Goal: Task Accomplishment & Management: Manage account settings

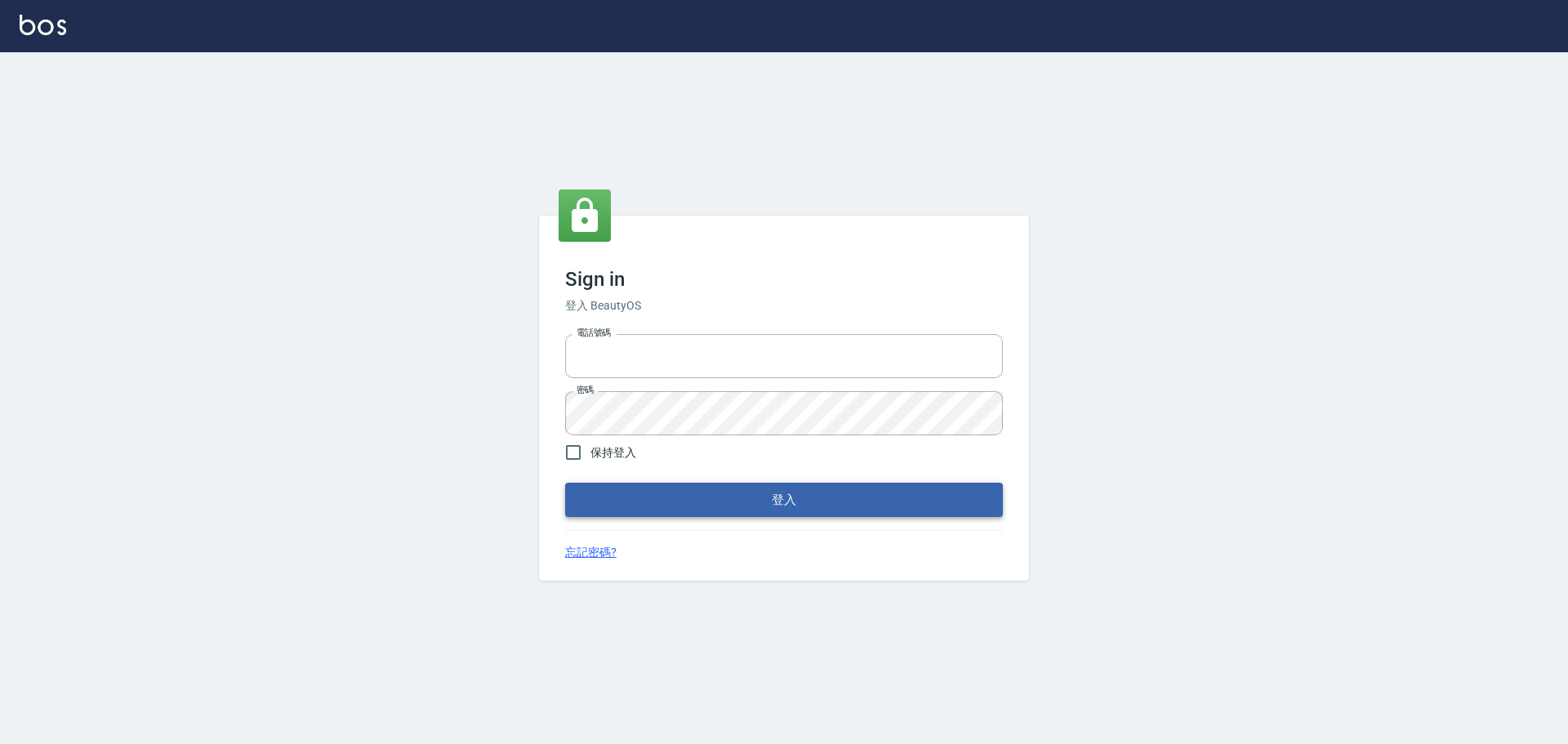
type input "0976821822"
click at [793, 513] on button "登入" at bounding box center [784, 500] width 437 height 34
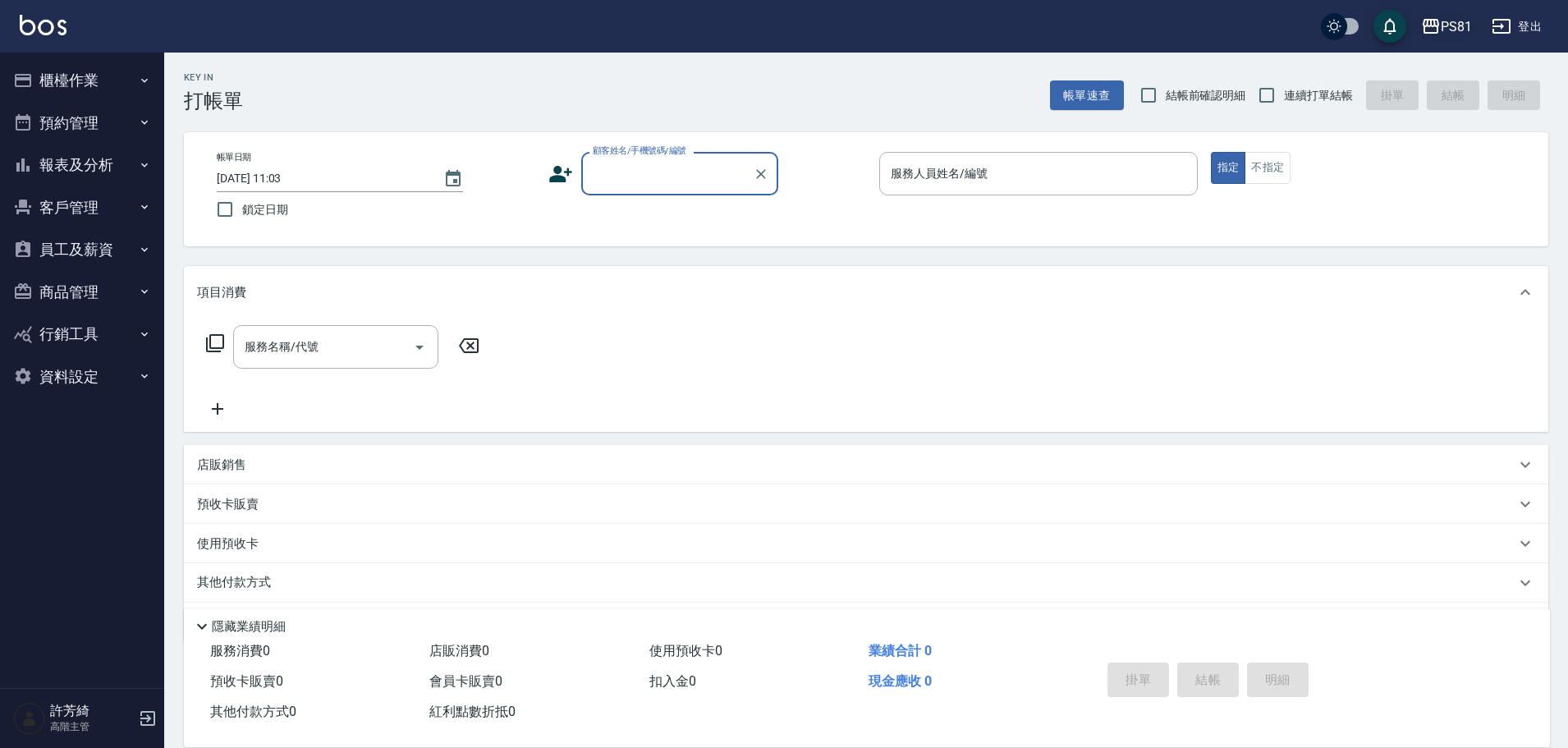
click at [1432, 22] on icon "button" at bounding box center [1430, 26] width 16 height 15
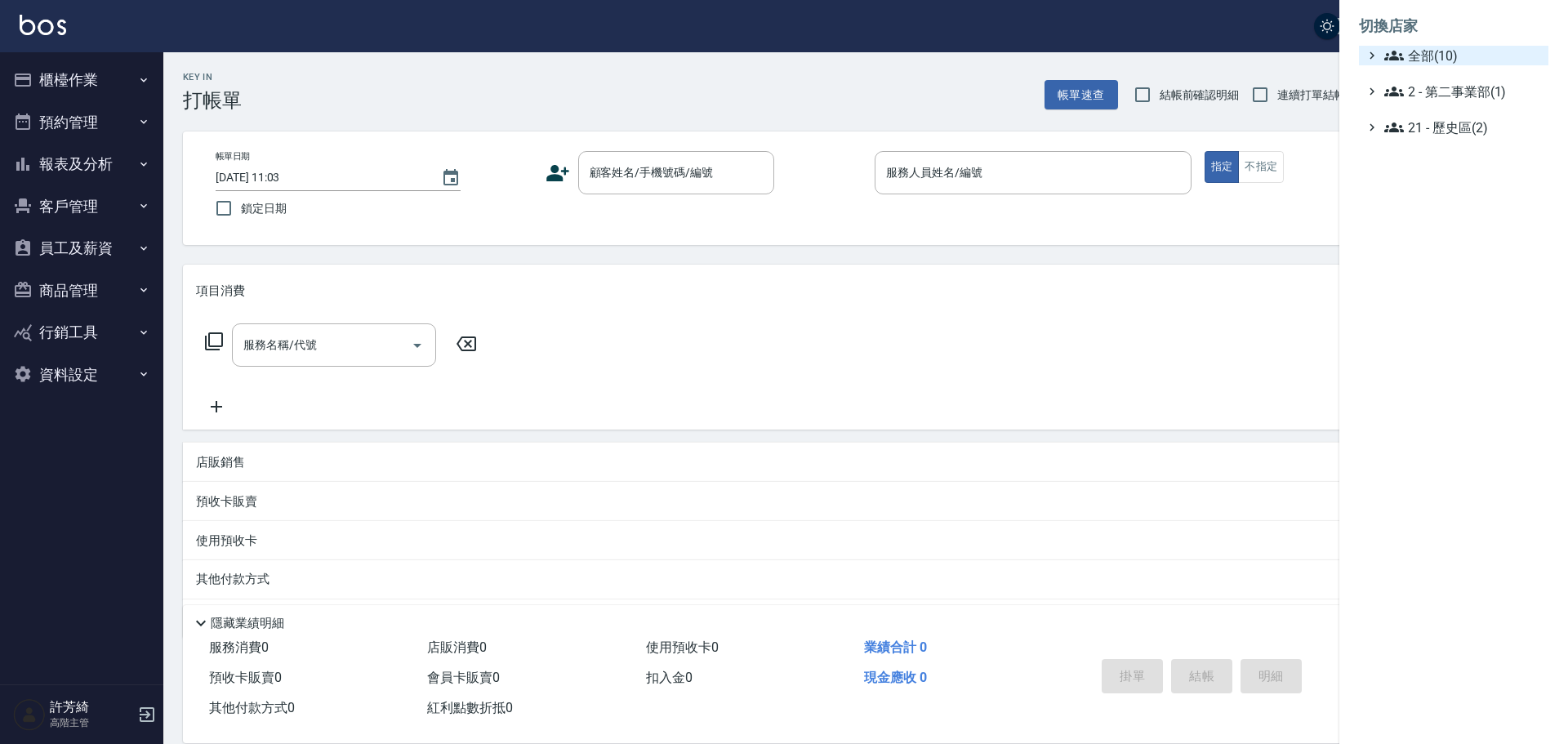
click at [1420, 57] on span "全部(10)" at bounding box center [1463, 55] width 157 height 20
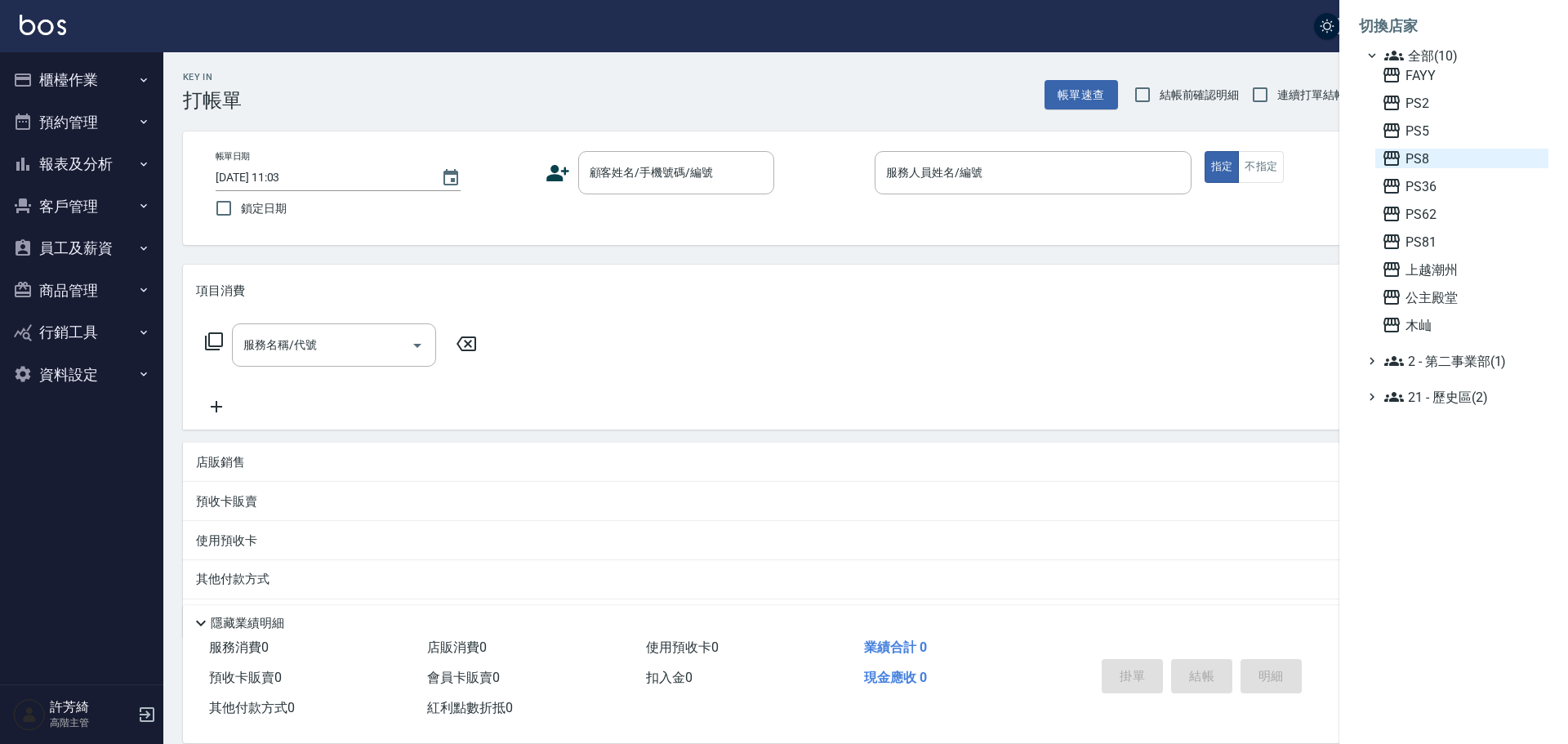
click at [1422, 150] on span "PS8" at bounding box center [1462, 158] width 160 height 20
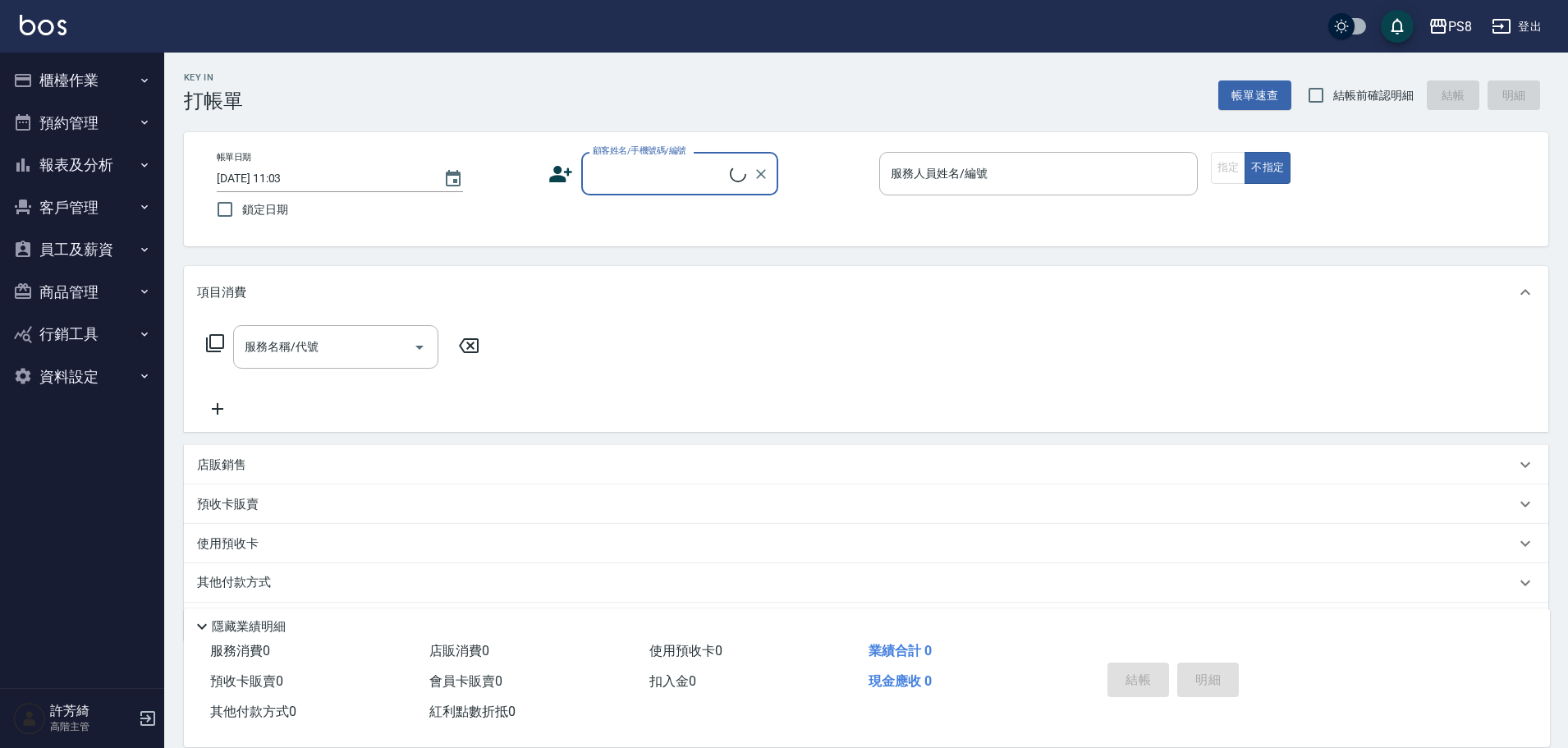
click at [49, 77] on button "櫃檯作業" at bounding box center [82, 80] width 151 height 43
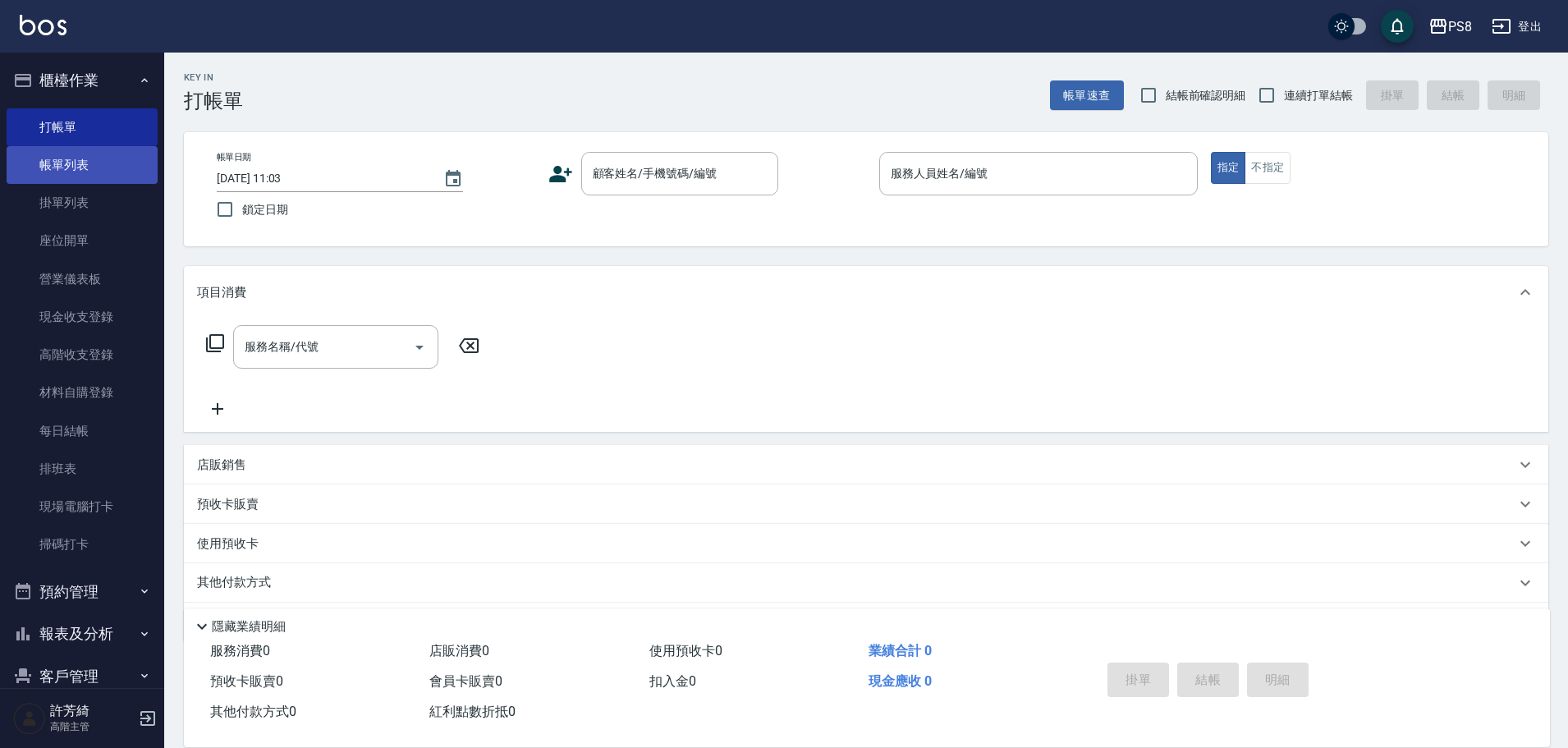
click at [83, 166] on link "帳單列表" at bounding box center [82, 165] width 151 height 38
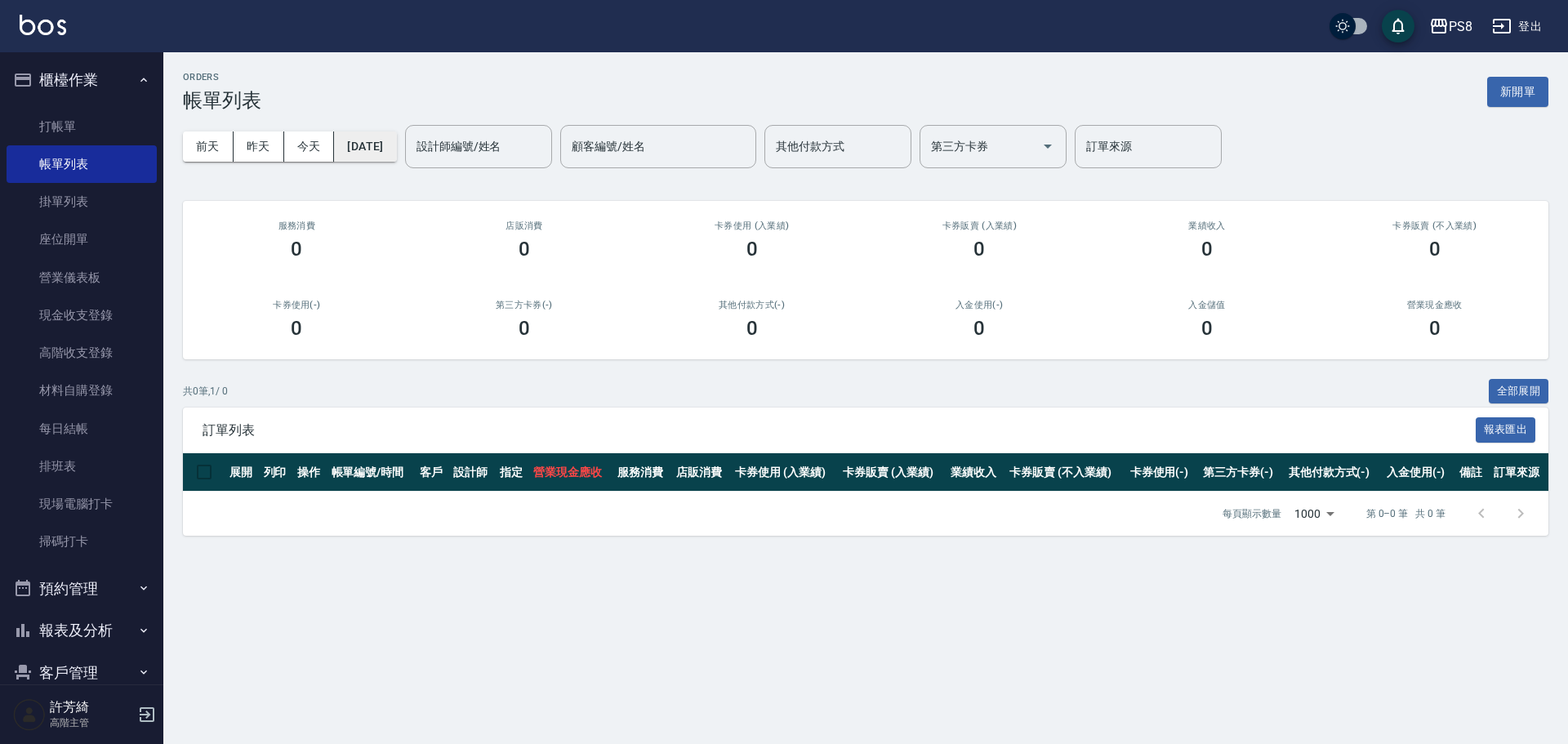
click at [375, 155] on button "2025/08/21" at bounding box center [365, 147] width 62 height 31
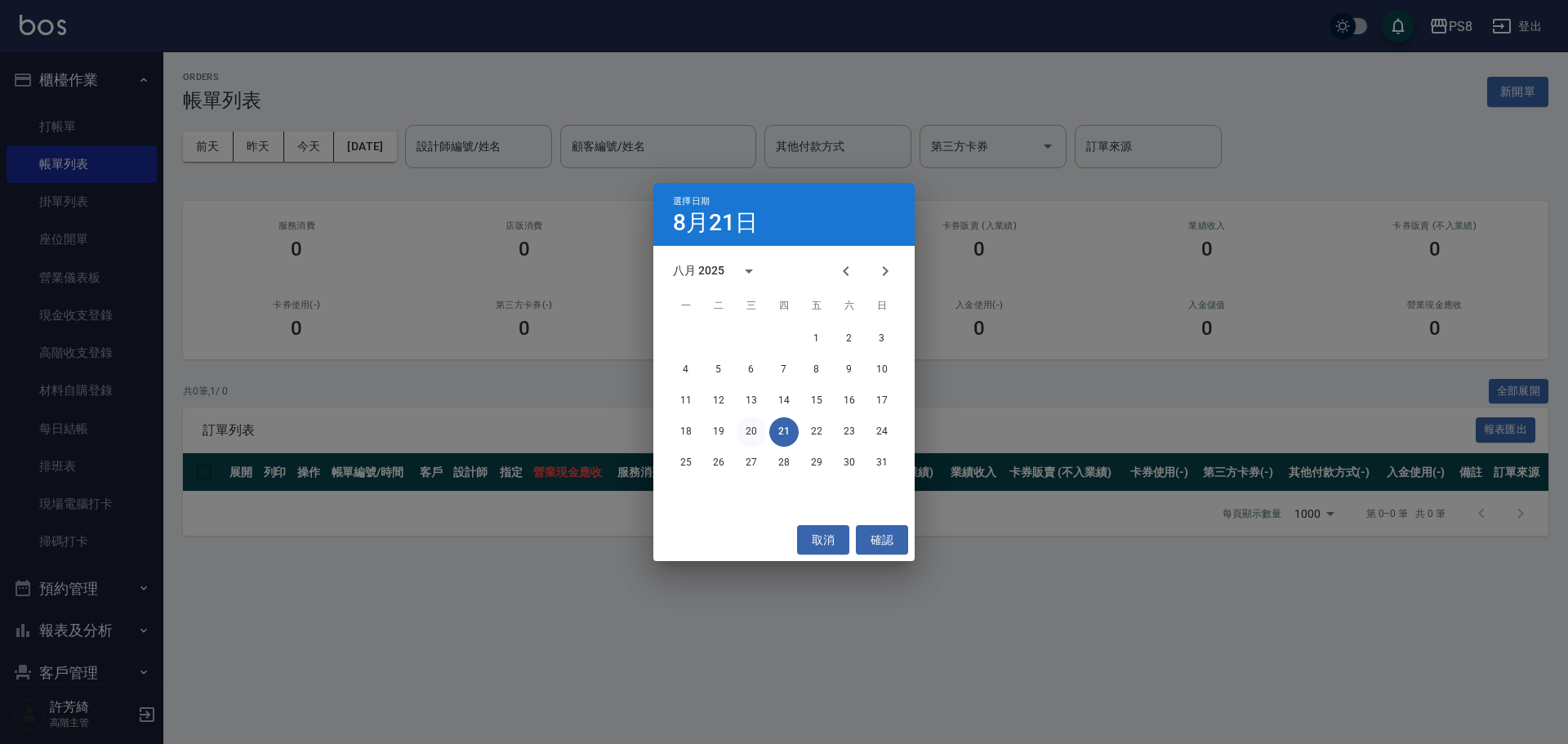
click at [755, 432] on button "20" at bounding box center [751, 432] width 30 height 30
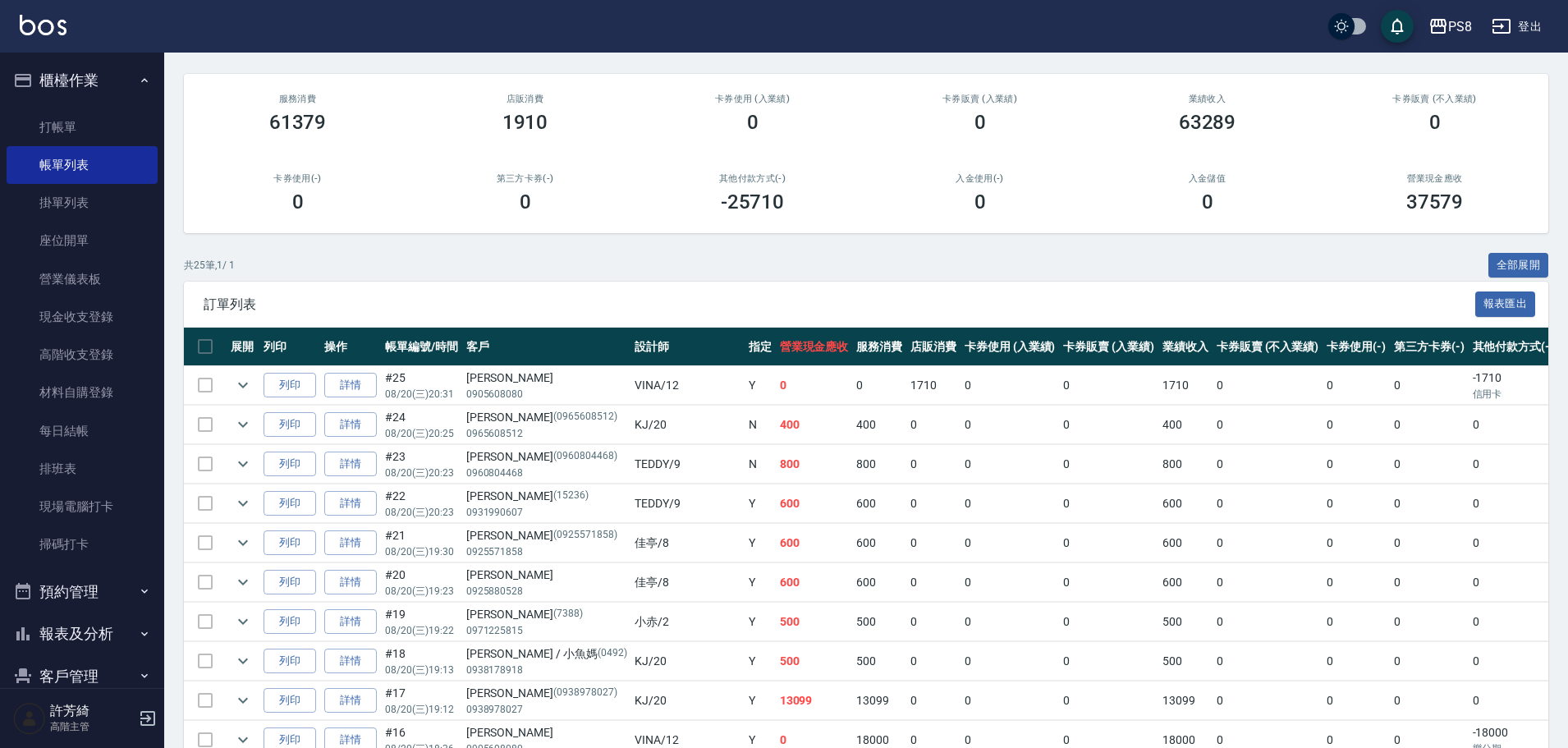
scroll to position [164, 0]
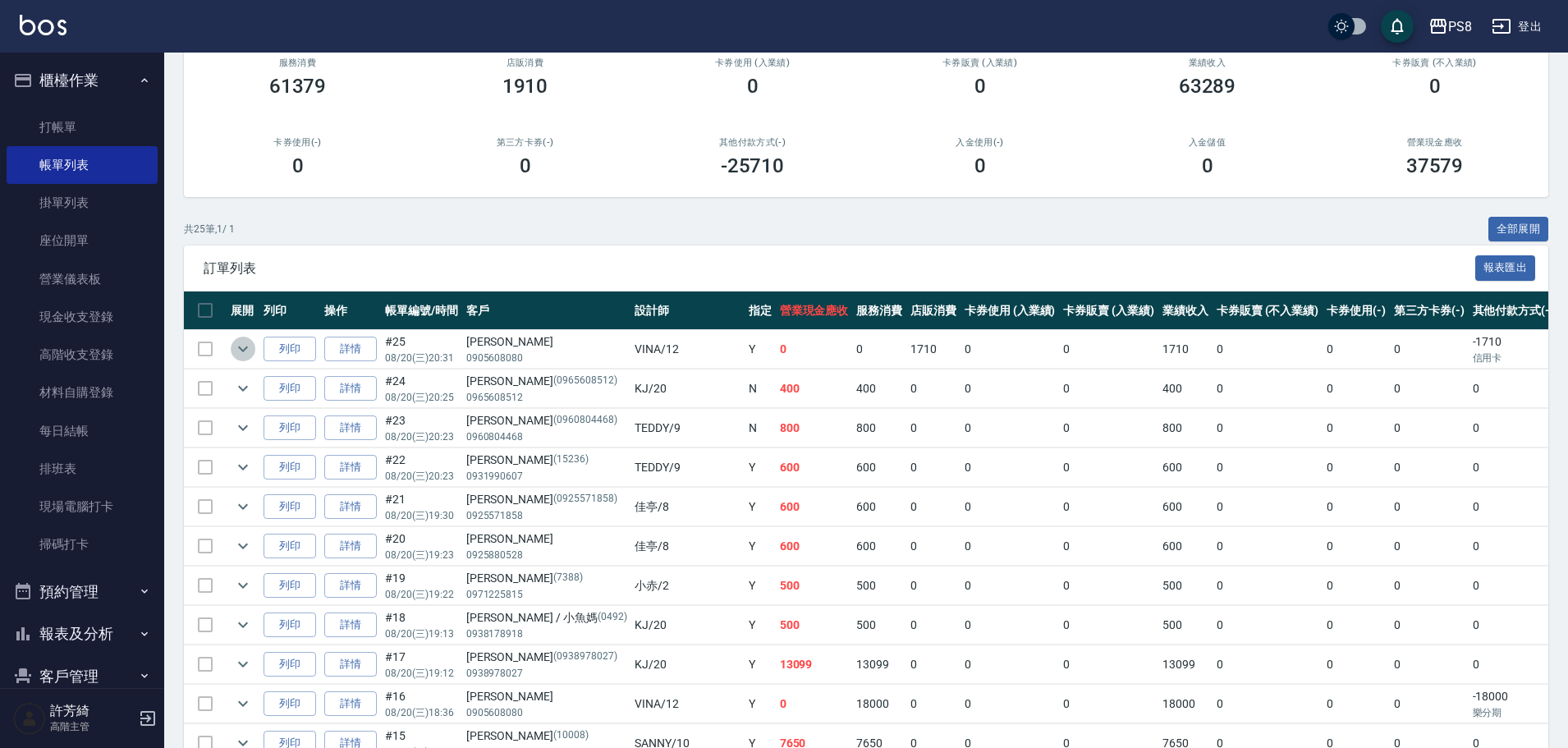
click at [235, 349] on icon "expand row" at bounding box center [243, 348] width 20 height 20
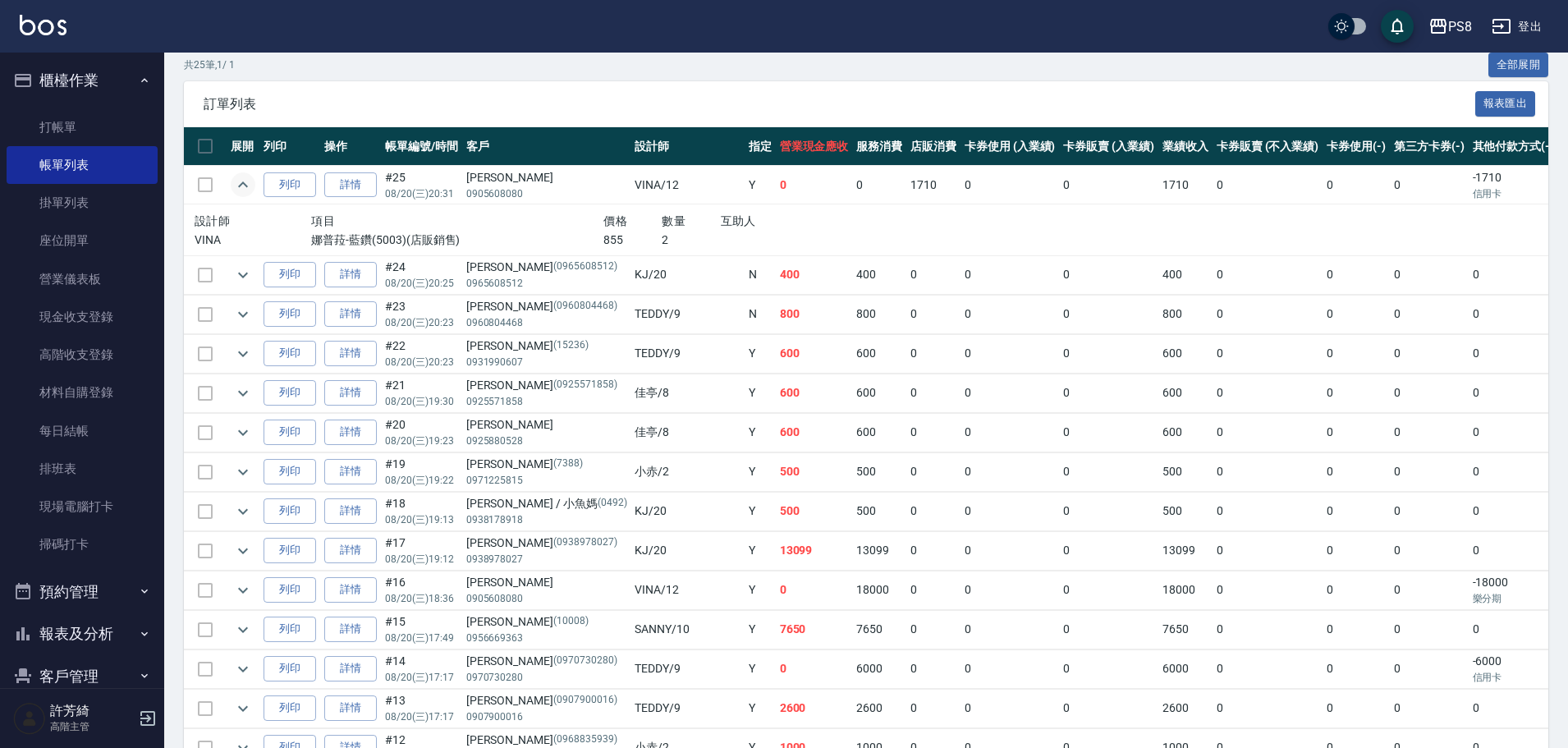
scroll to position [411, 0]
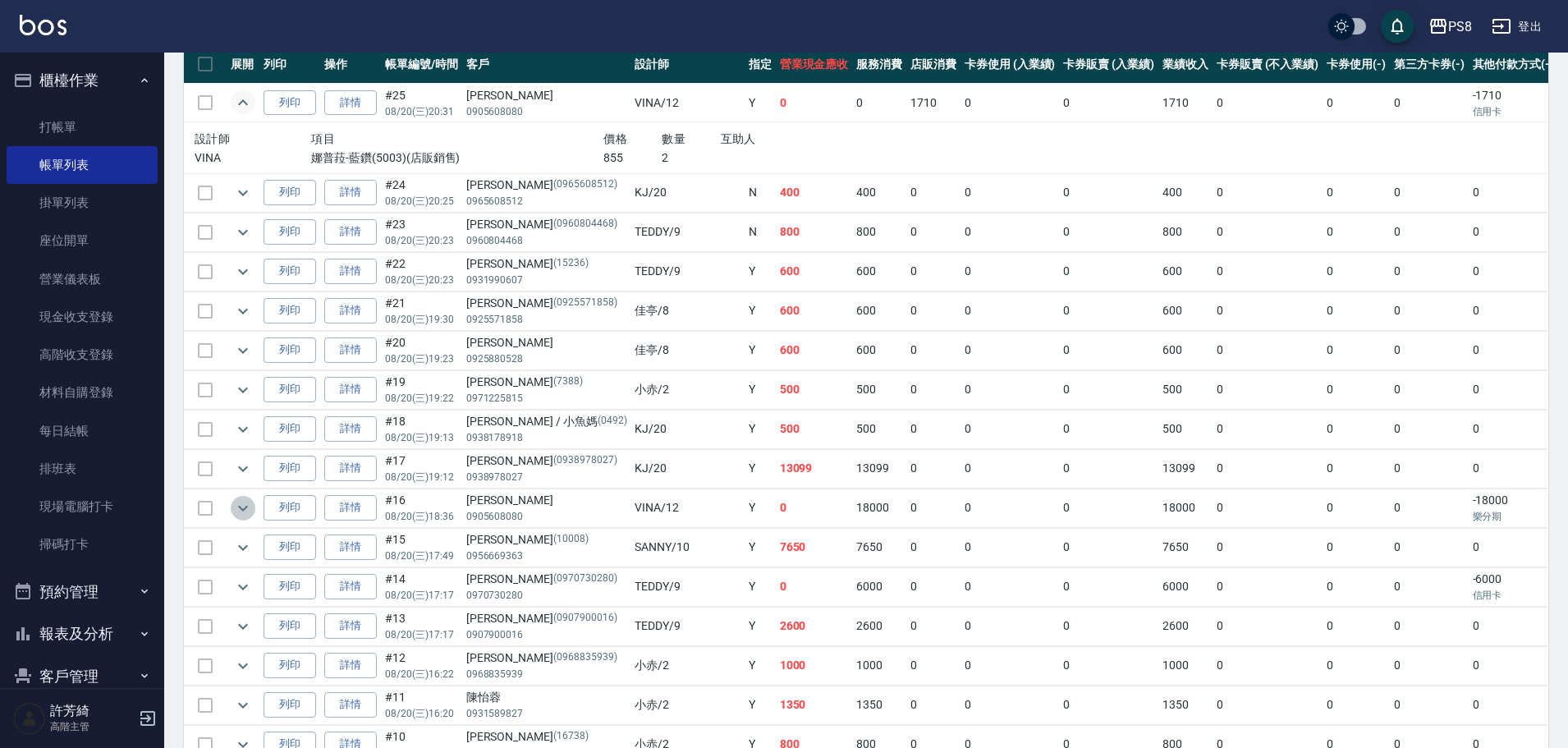
click at [234, 502] on icon "expand row" at bounding box center [243, 508] width 20 height 20
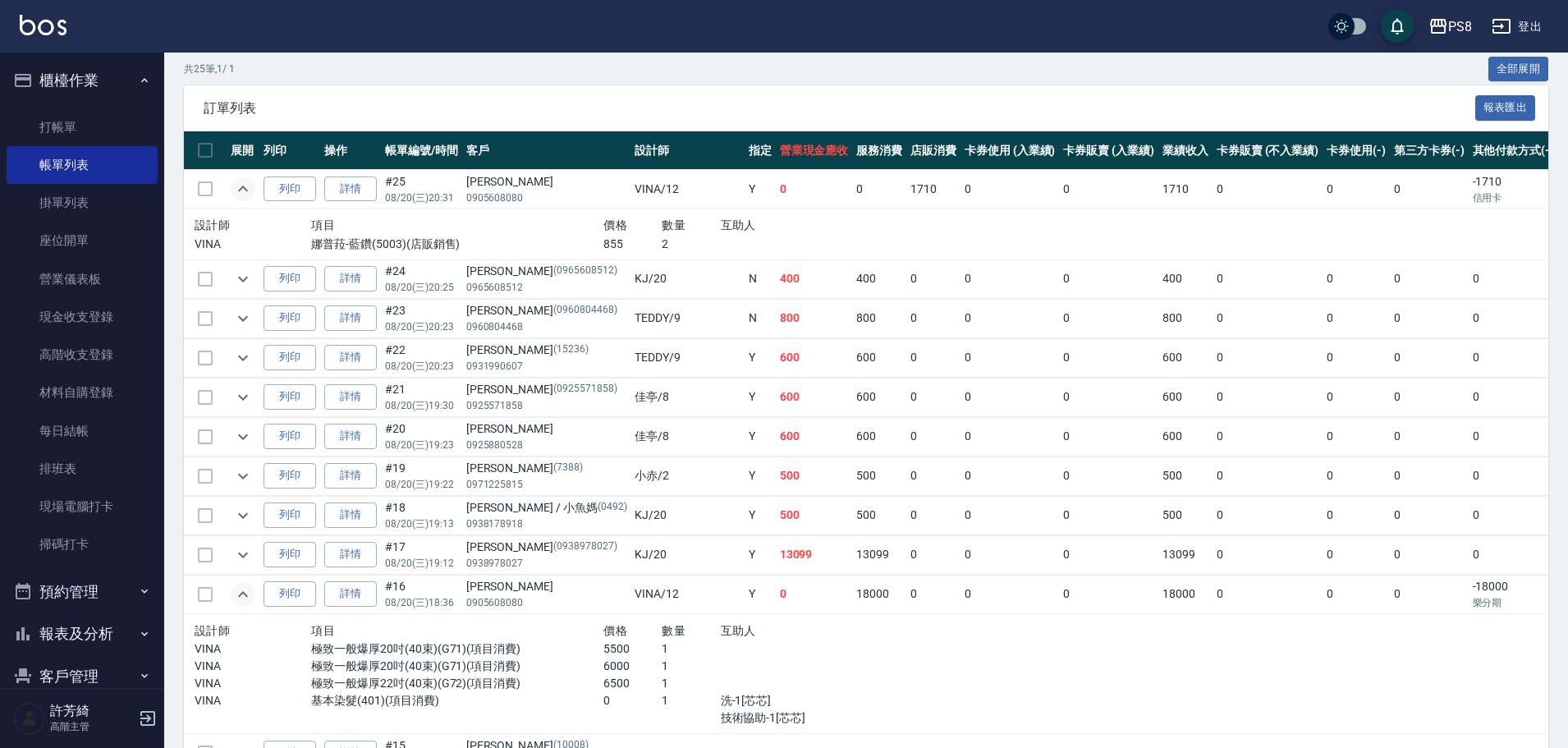
scroll to position [329, 0]
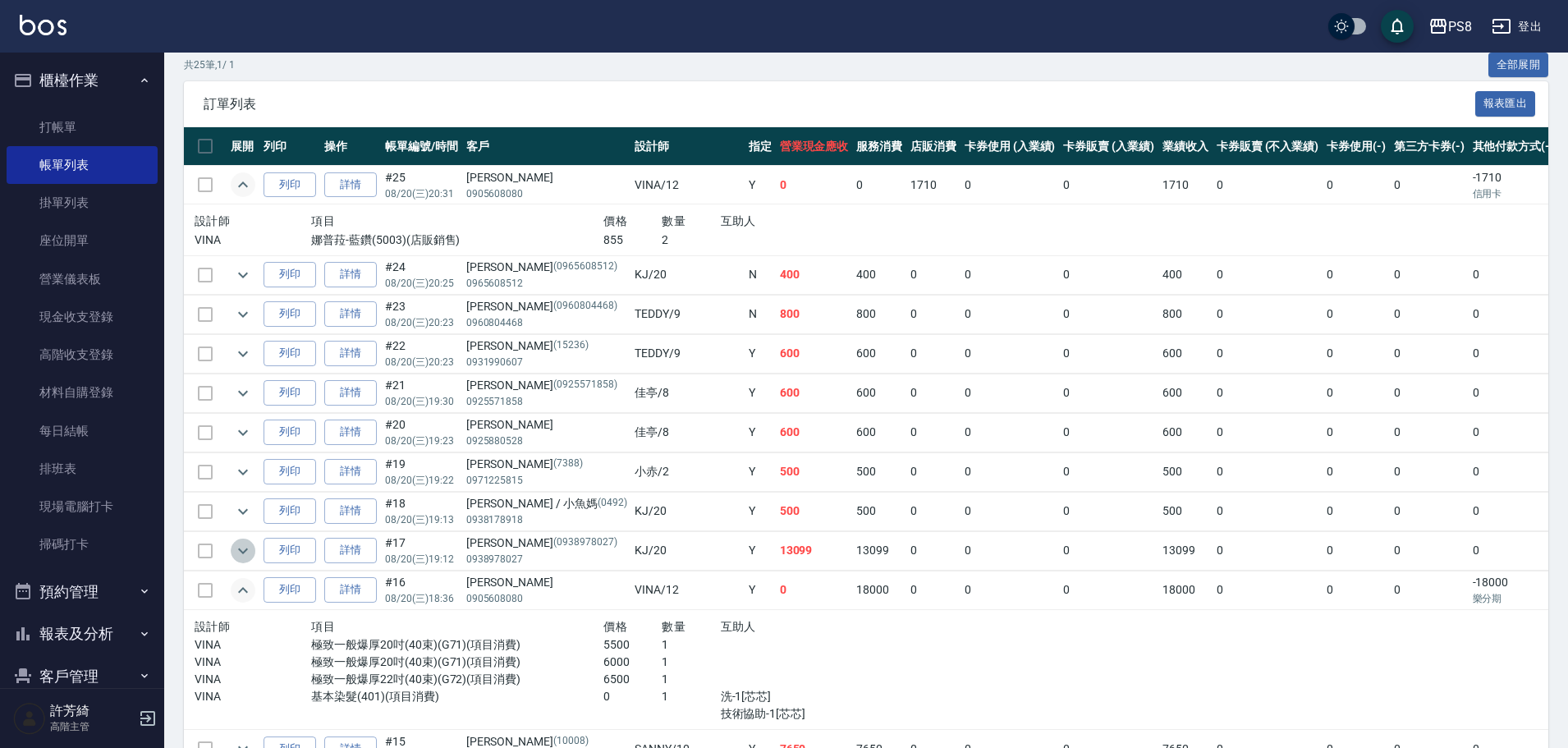
click at [246, 553] on icon "expand row" at bounding box center [243, 551] width 20 height 20
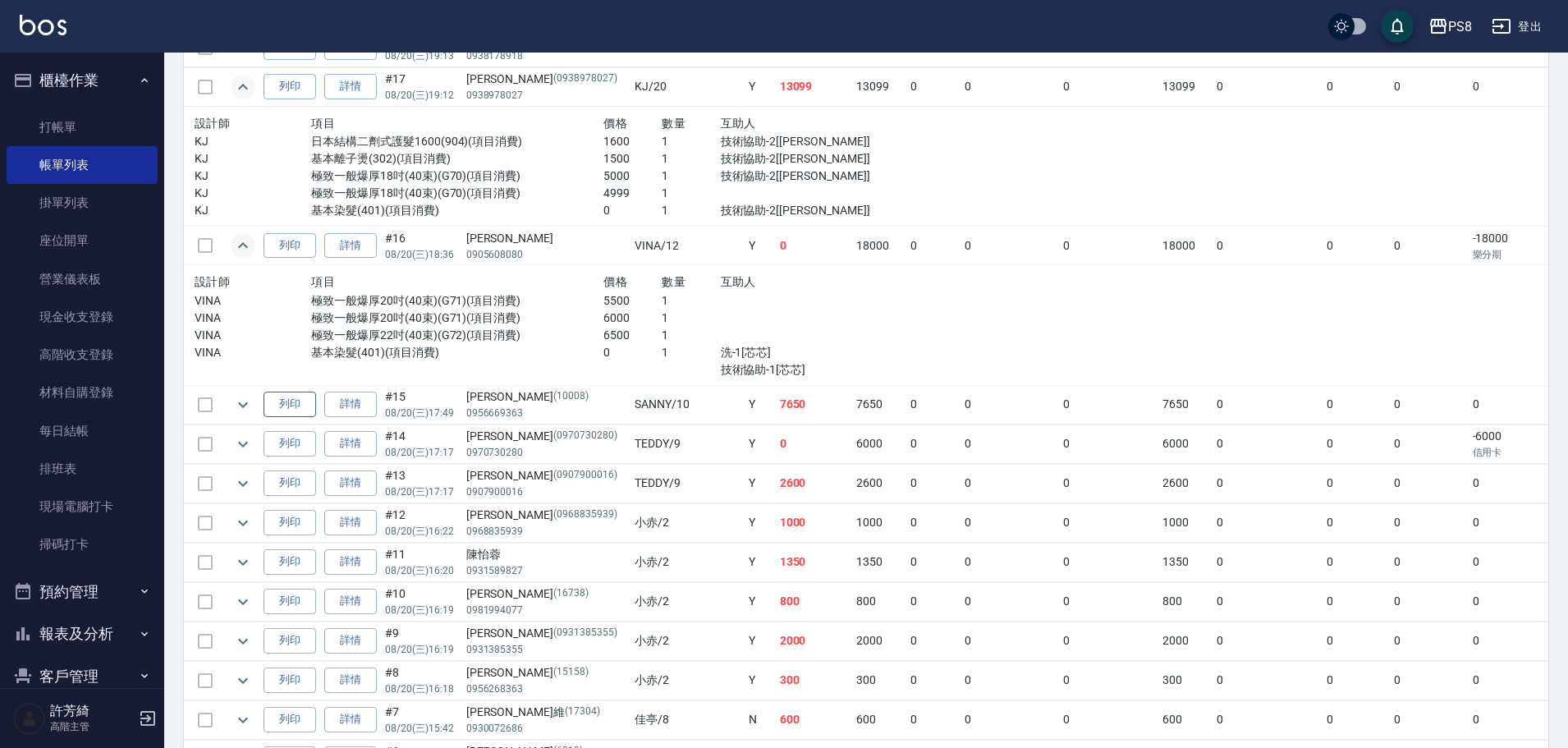
scroll to position [822, 0]
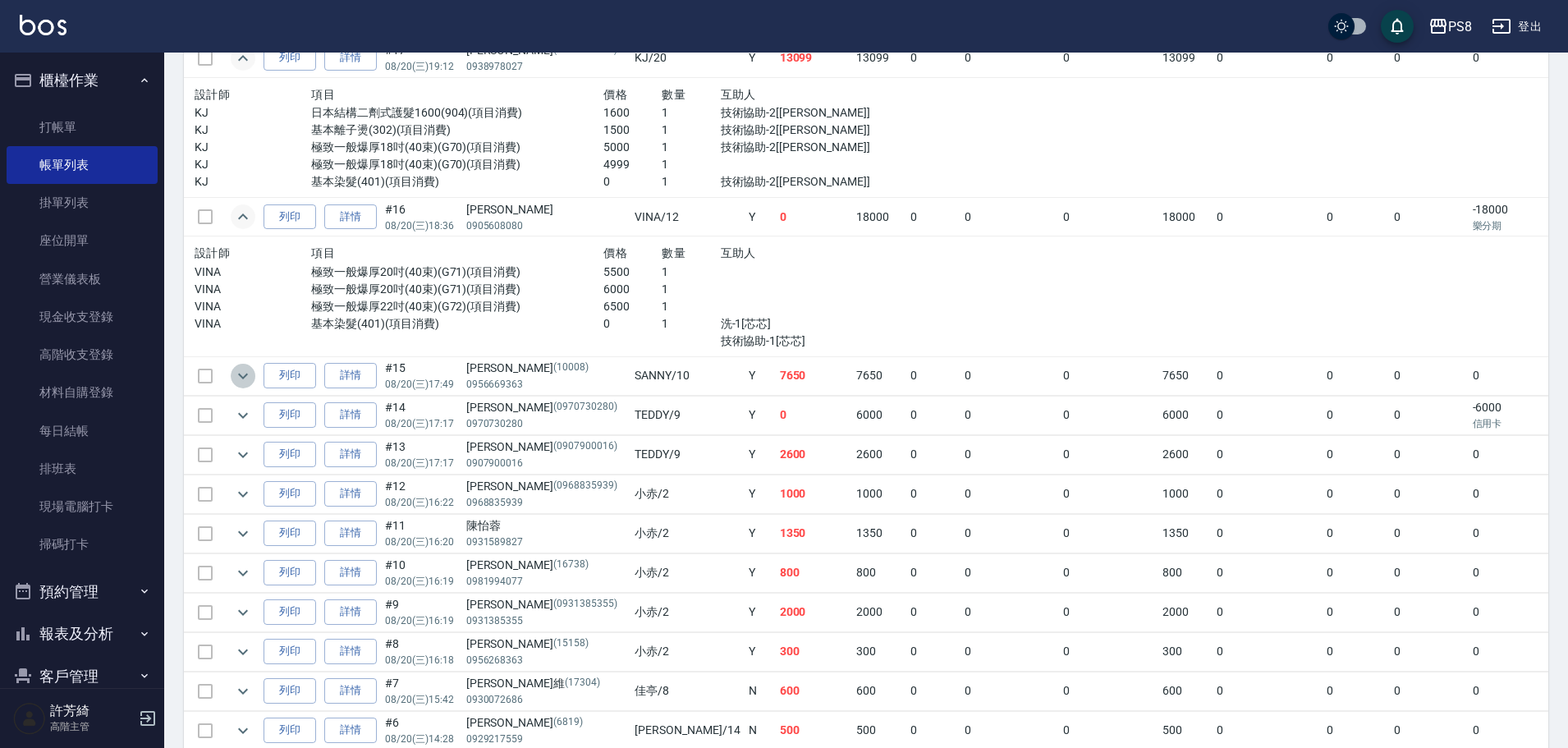
click at [239, 372] on icon "expand row" at bounding box center [243, 376] width 20 height 20
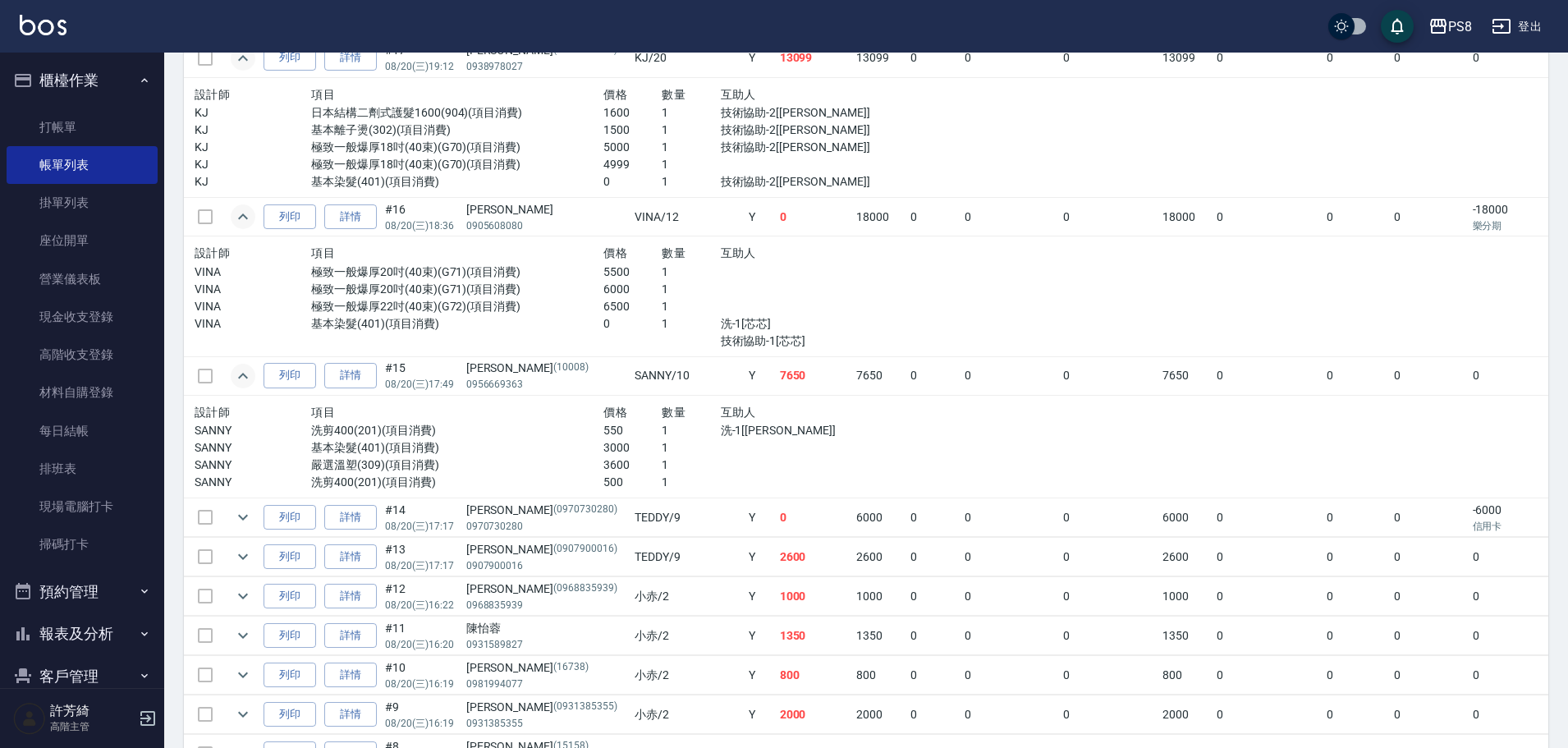
scroll to position [986, 0]
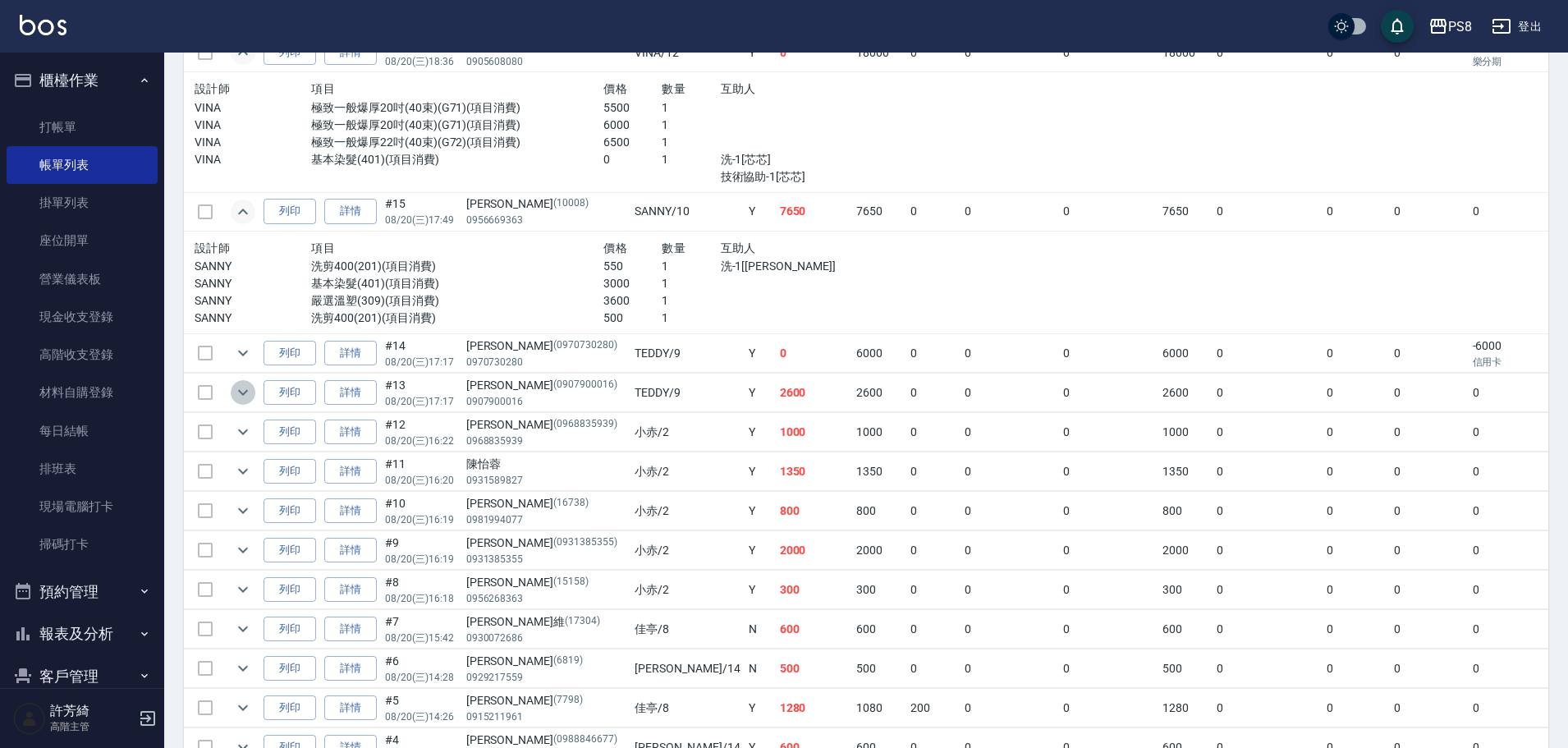
click at [249, 395] on icon "expand row" at bounding box center [243, 392] width 20 height 20
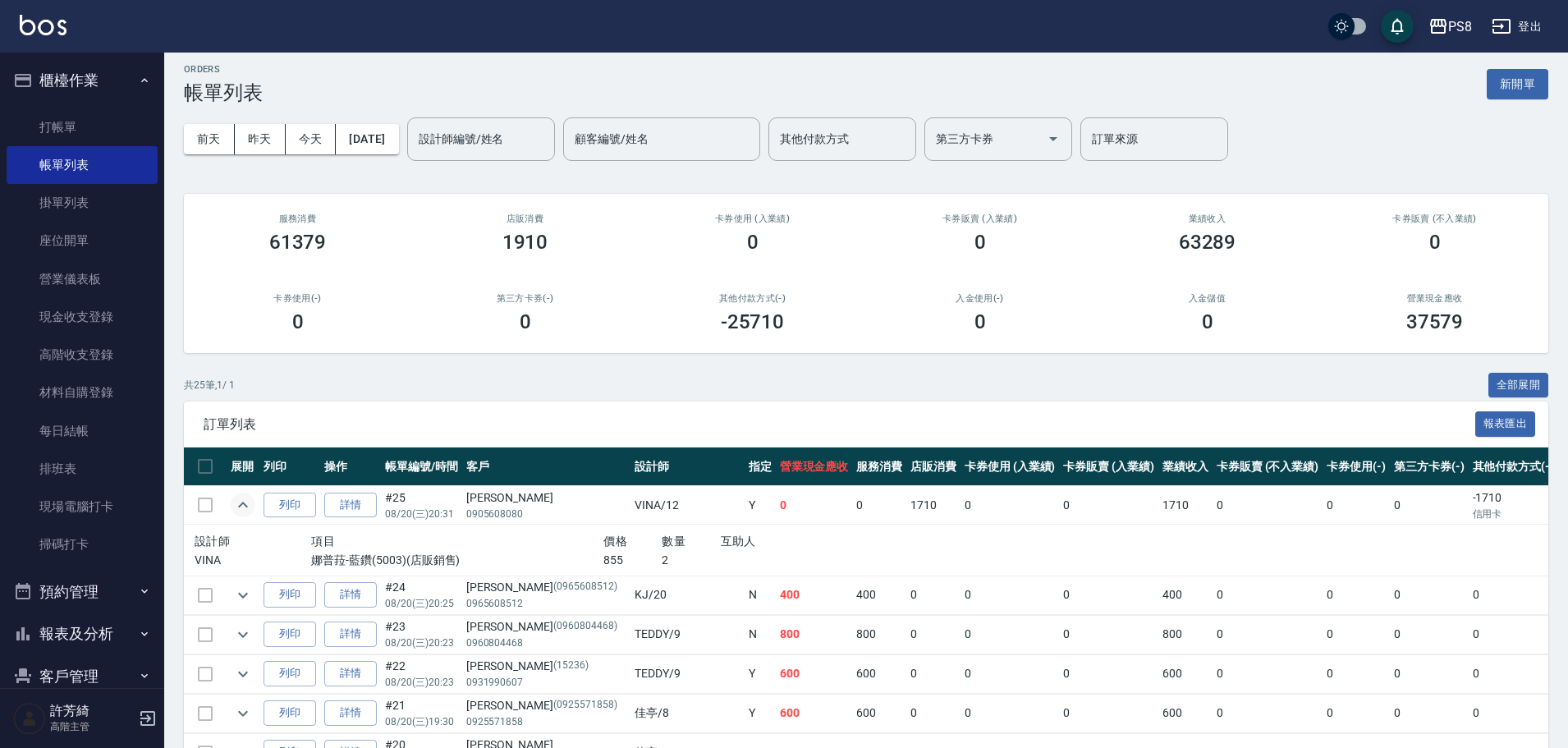
scroll to position [0, 0]
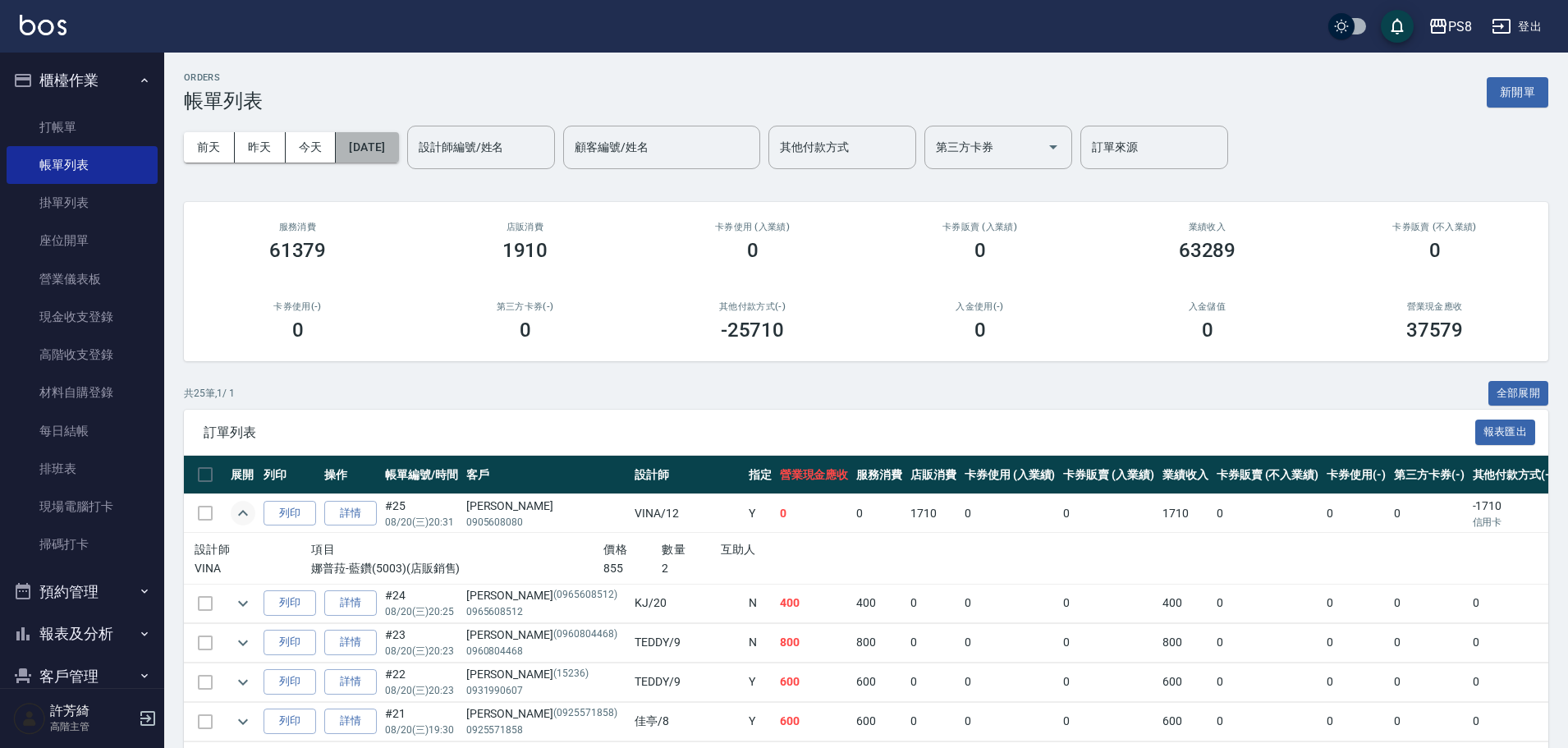
click at [399, 145] on button "2025/08/20" at bounding box center [367, 148] width 62 height 31
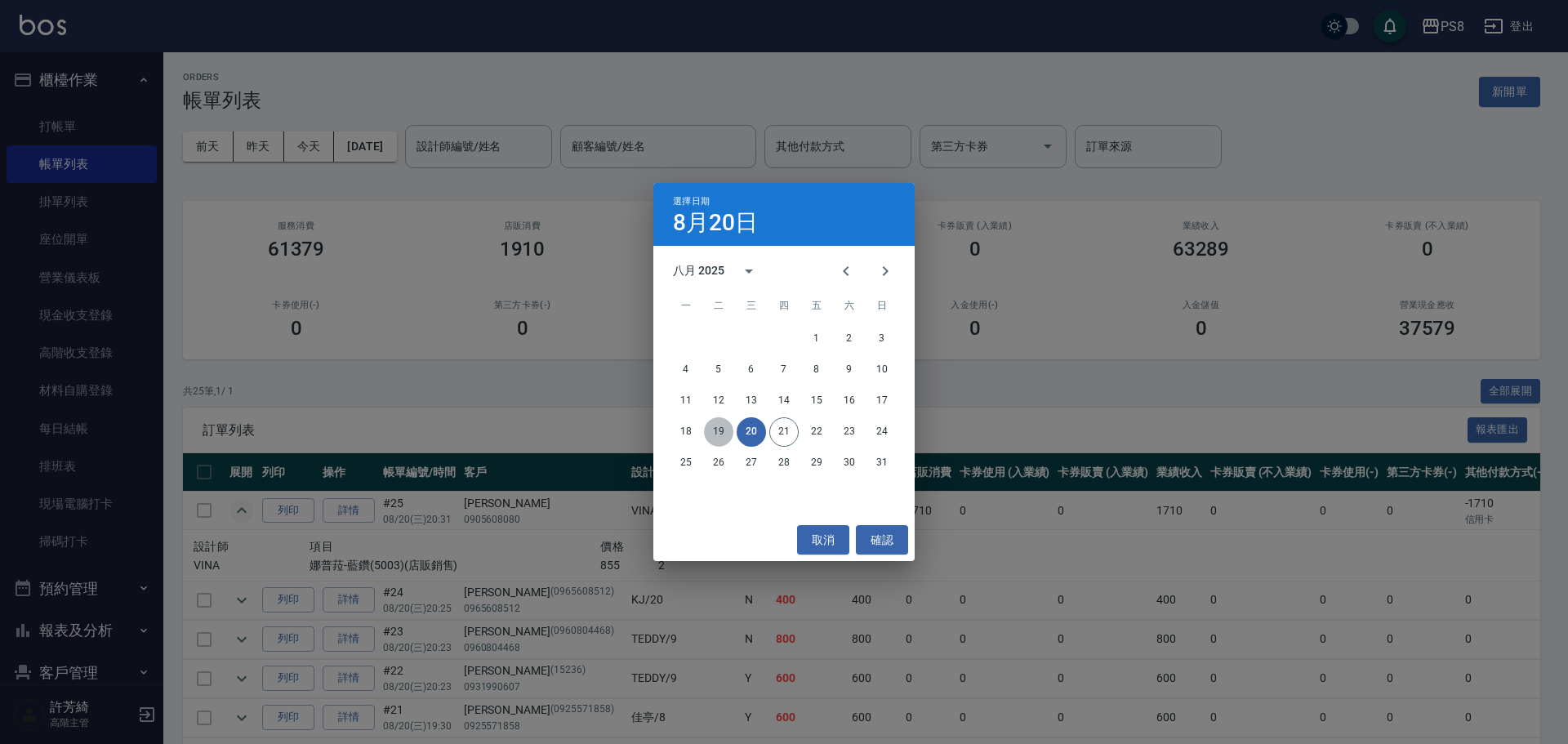
click at [730, 432] on button "19" at bounding box center [718, 432] width 30 height 30
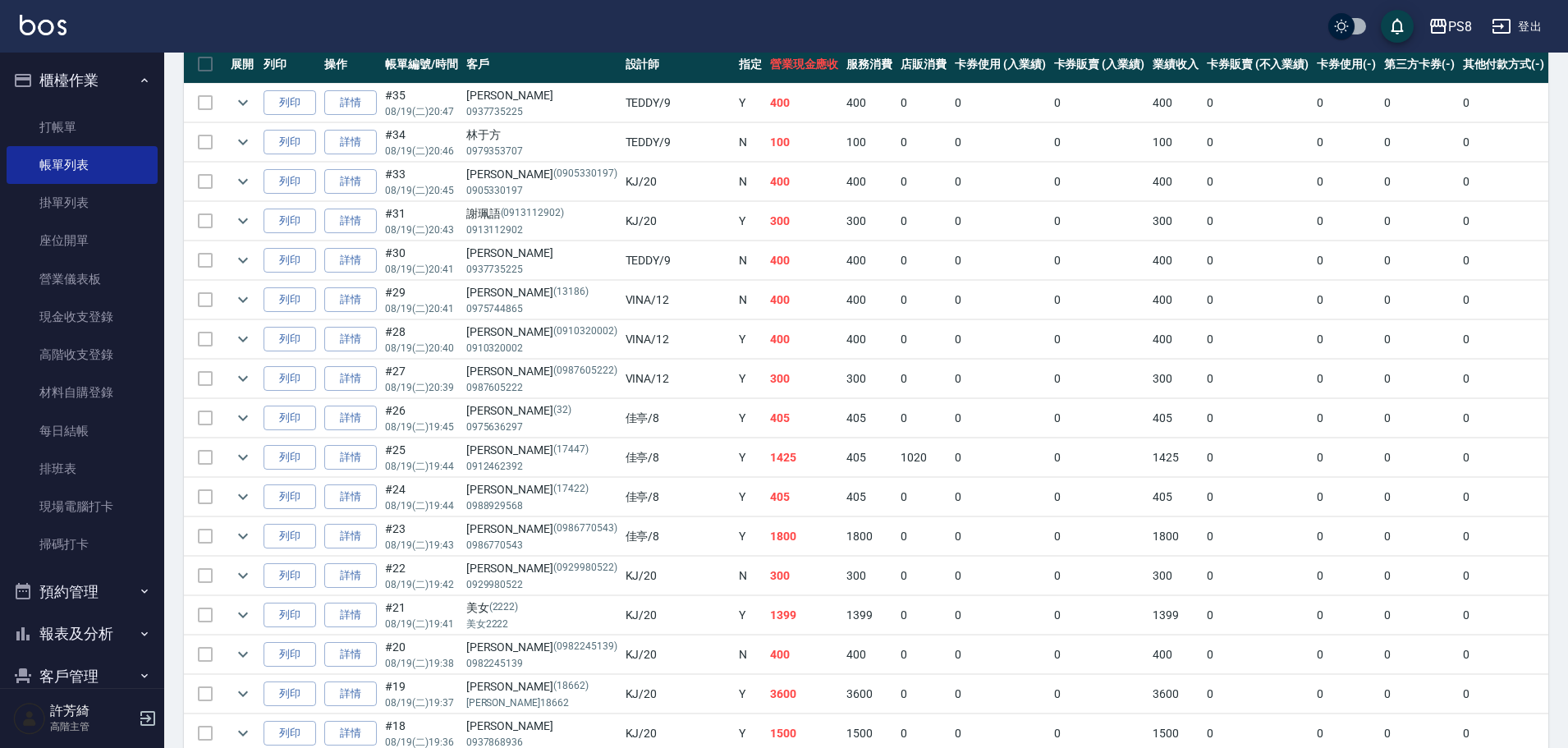
scroll to position [493, 0]
